Goal: Information Seeking & Learning: Learn about a topic

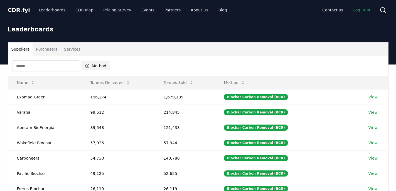
click at [92, 63] on button "Method" at bounding box center [96, 65] width 29 height 9
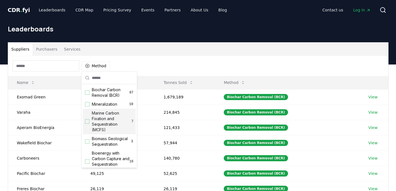
click at [117, 115] on span "Marine Carbon Fixation and Sequestration (MCFS)" at bounding box center [112, 121] width 40 height 22
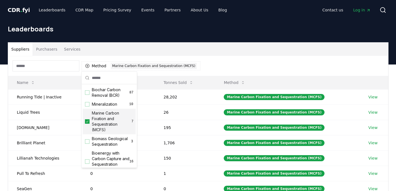
click at [205, 58] on div "Method 1 Marine Carbon Fixation and Sequestration (MCFS)" at bounding box center [198, 66] width 380 height 20
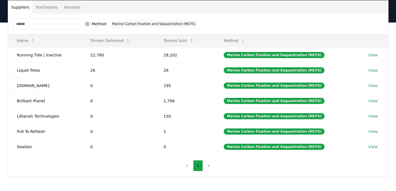
scroll to position [48, 0]
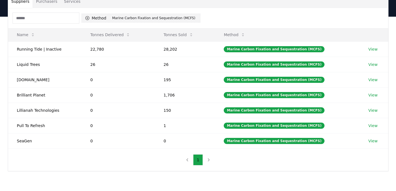
click at [143, 17] on div "Marine Carbon Fixation and Sequestration (MCFS)" at bounding box center [154, 18] width 86 height 6
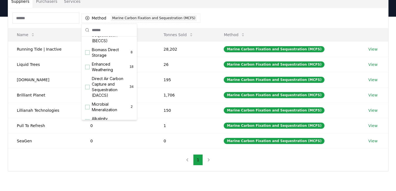
scroll to position [85, 0]
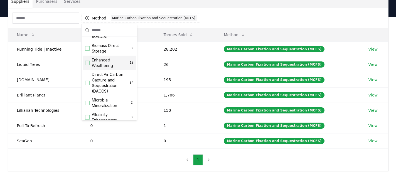
click at [117, 69] on div "Enhanced Weathering 18" at bounding box center [109, 63] width 53 height 14
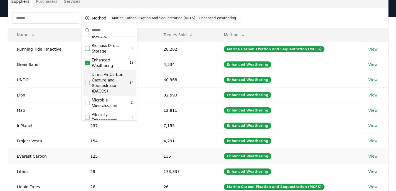
click at [39, 156] on td "Everest Carbon" at bounding box center [44, 156] width 73 height 15
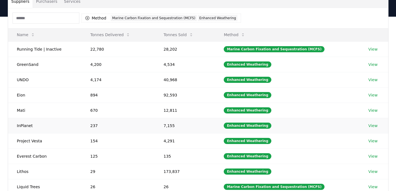
click at [374, 127] on link "View" at bounding box center [372, 126] width 9 height 6
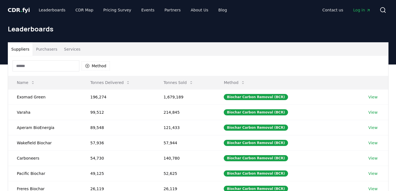
scroll to position [48, 0]
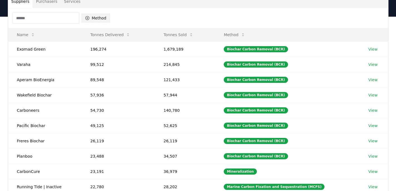
click at [105, 21] on button "Method" at bounding box center [96, 18] width 29 height 9
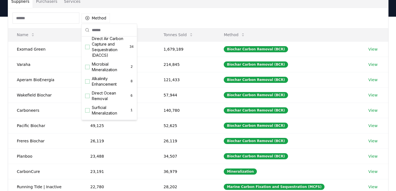
scroll to position [133, 0]
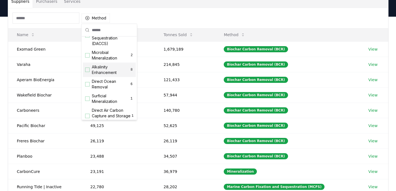
click at [87, 71] on div "Suggestions" at bounding box center [87, 70] width 4 height 4
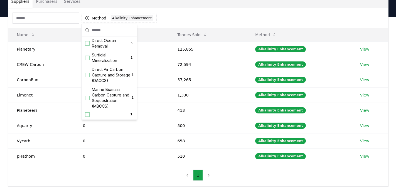
scroll to position [185, 0]
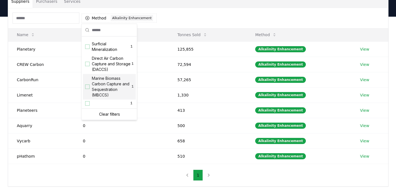
click at [85, 88] on div "Suggestions" at bounding box center [87, 87] width 4 height 4
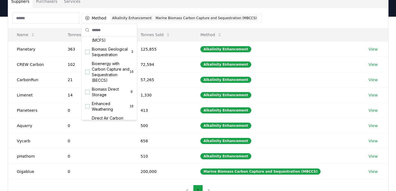
scroll to position [0, 0]
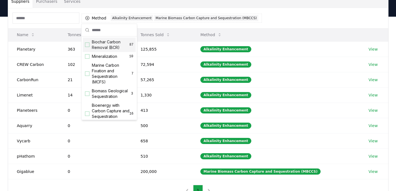
click at [264, 31] on th "Method" at bounding box center [275, 34] width 168 height 13
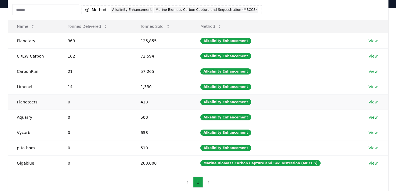
scroll to position [57, 0]
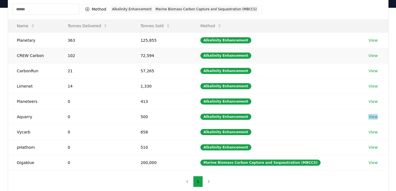
click at [372, 55] on link "View" at bounding box center [372, 56] width 9 height 6
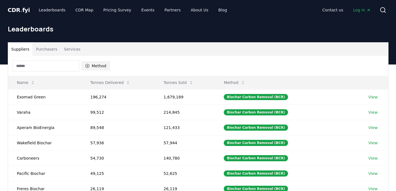
click at [103, 66] on button "Method" at bounding box center [96, 65] width 29 height 9
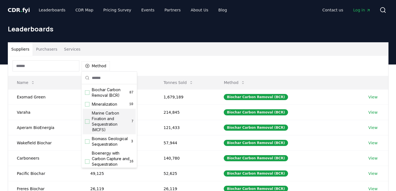
click at [115, 117] on span "Marine Carbon Fixation and Sequestration (MCFS)" at bounding box center [112, 121] width 40 height 22
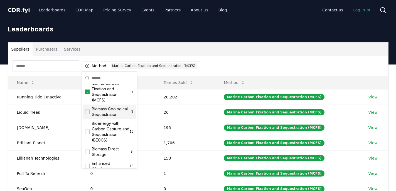
scroll to position [32, 0]
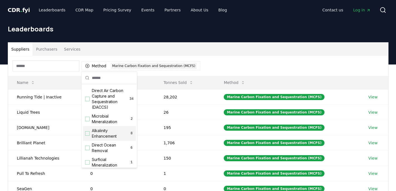
click at [94, 134] on span "Alkalinity Enhancement" at bounding box center [111, 133] width 38 height 11
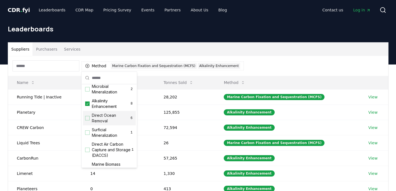
click at [94, 122] on span "Direct Ocean Removal" at bounding box center [111, 118] width 38 height 11
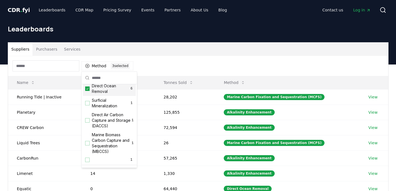
scroll to position [185, 0]
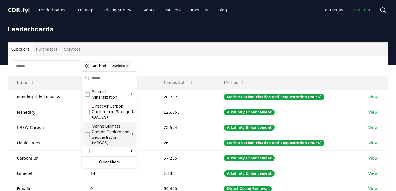
click at [86, 135] on div "Suggestions" at bounding box center [87, 134] width 4 height 4
click at [182, 56] on div "Method 4 4 selected" at bounding box center [198, 66] width 380 height 20
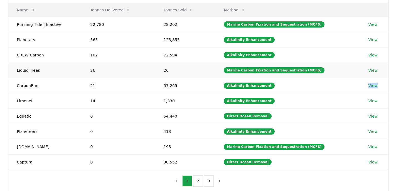
scroll to position [73, 0]
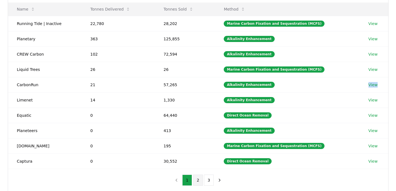
click at [195, 181] on button "2" at bounding box center [198, 180] width 10 height 11
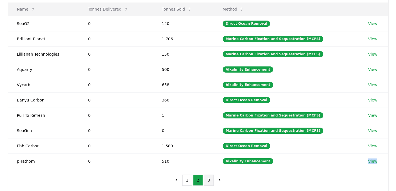
click at [211, 184] on button "3" at bounding box center [209, 180] width 10 height 11
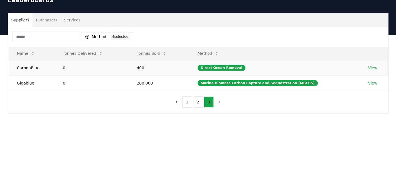
scroll to position [0, 0]
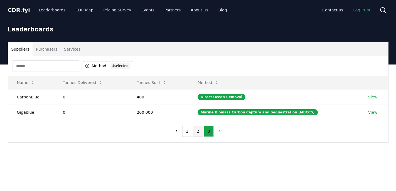
click at [193, 136] on button "2" at bounding box center [198, 131] width 10 height 11
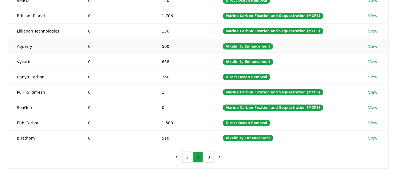
scroll to position [114, 0]
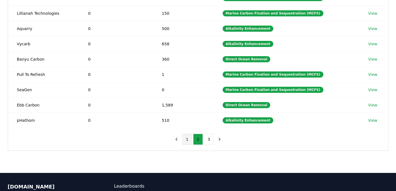
click at [186, 142] on button "1" at bounding box center [187, 139] width 10 height 11
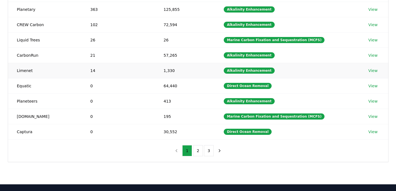
scroll to position [0, 0]
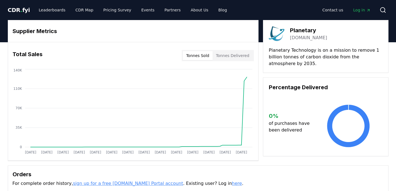
click at [305, 39] on link "planetarytech.com" at bounding box center [308, 38] width 37 height 7
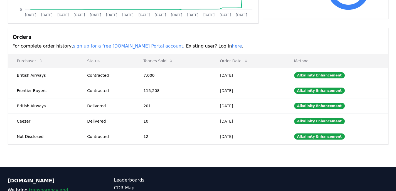
scroll to position [146, 0]
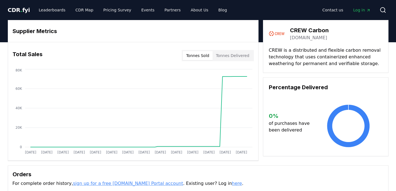
drag, startPoint x: 298, startPoint y: 39, endPoint x: 314, endPoint y: 36, distance: 15.9
click at [314, 36] on link "[DOMAIN_NAME]" at bounding box center [308, 38] width 37 height 7
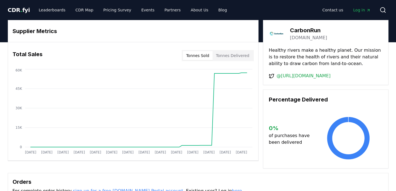
click at [307, 40] on link "[DOMAIN_NAME]" at bounding box center [308, 38] width 37 height 7
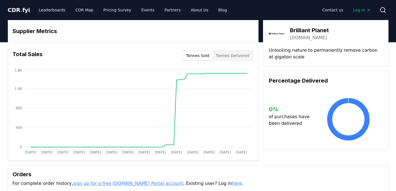
click at [312, 37] on link "[DOMAIN_NAME]" at bounding box center [308, 38] width 37 height 7
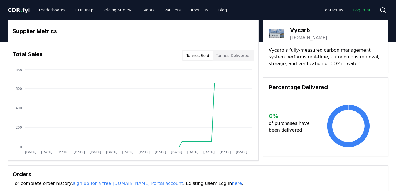
click at [295, 36] on link "[DOMAIN_NAME]" at bounding box center [308, 38] width 37 height 7
